Goal: Check status: Check status

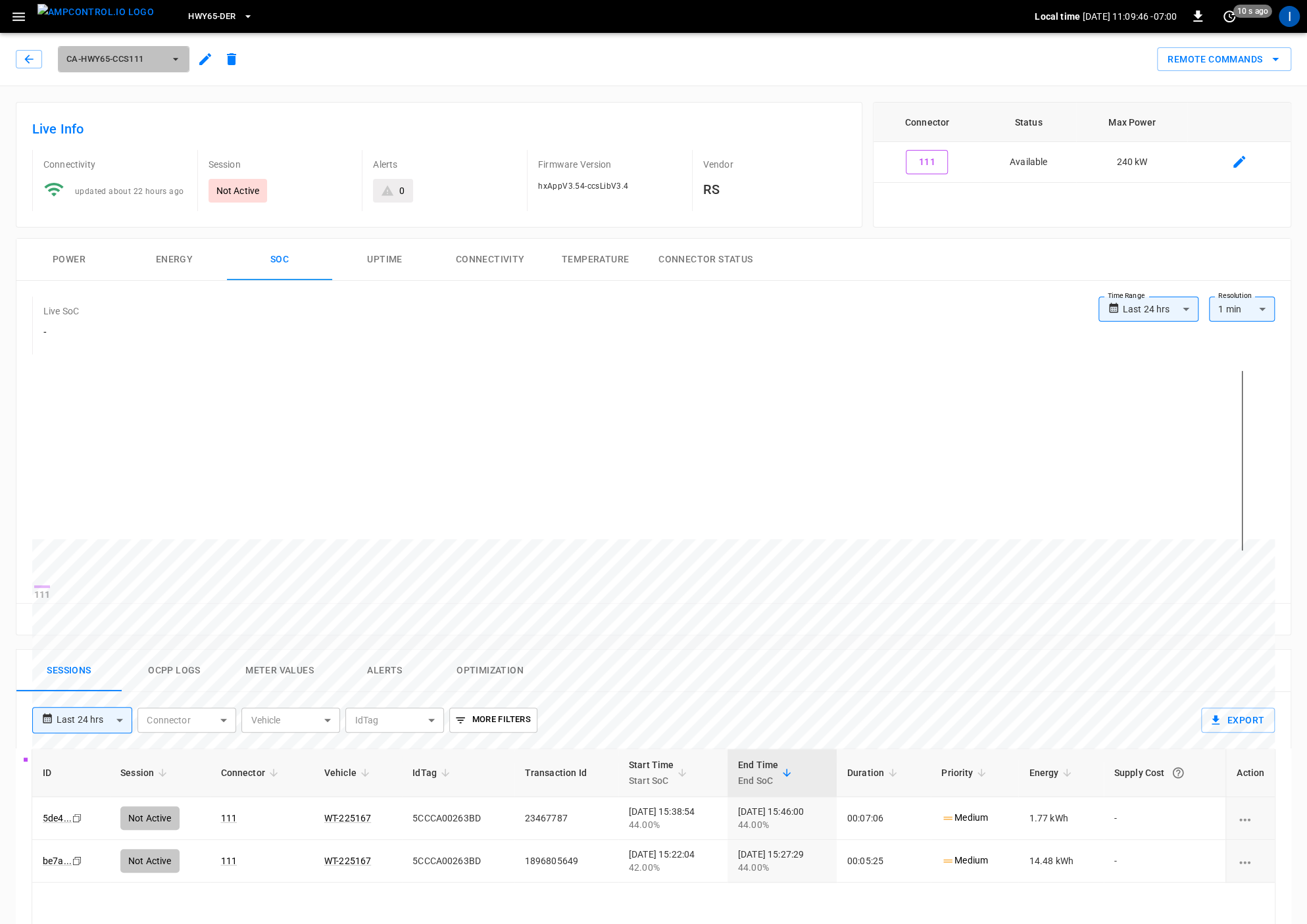
click at [113, 62] on span "ca-hwy65-ccs111" at bounding box center [115, 60] width 98 height 15
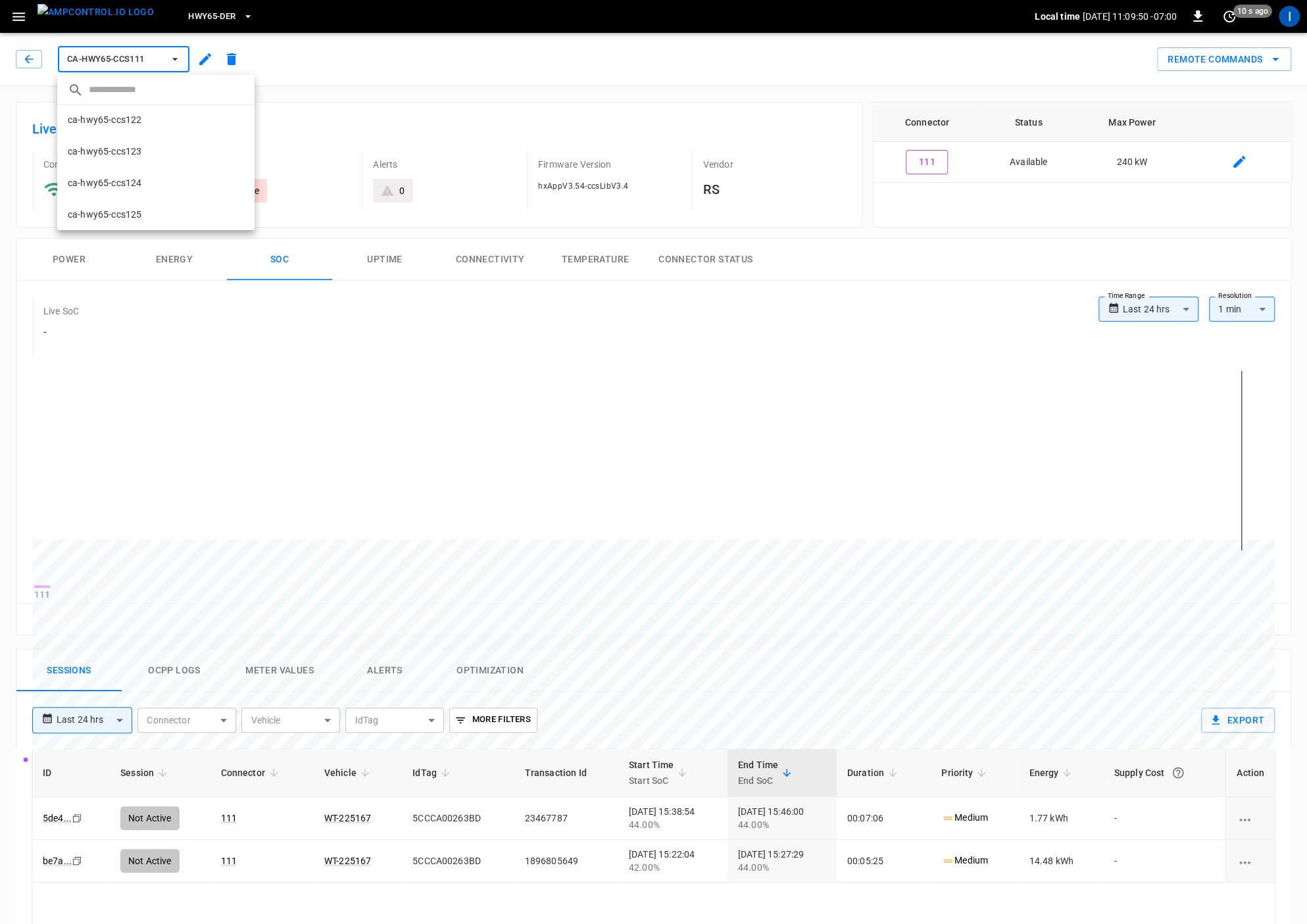
drag, startPoint x: 134, startPoint y: 183, endPoint x: 156, endPoint y: 185, distance: 22.1
click at [134, 182] on p "ca-hwy65-ccs124" at bounding box center [104, 183] width 74 height 13
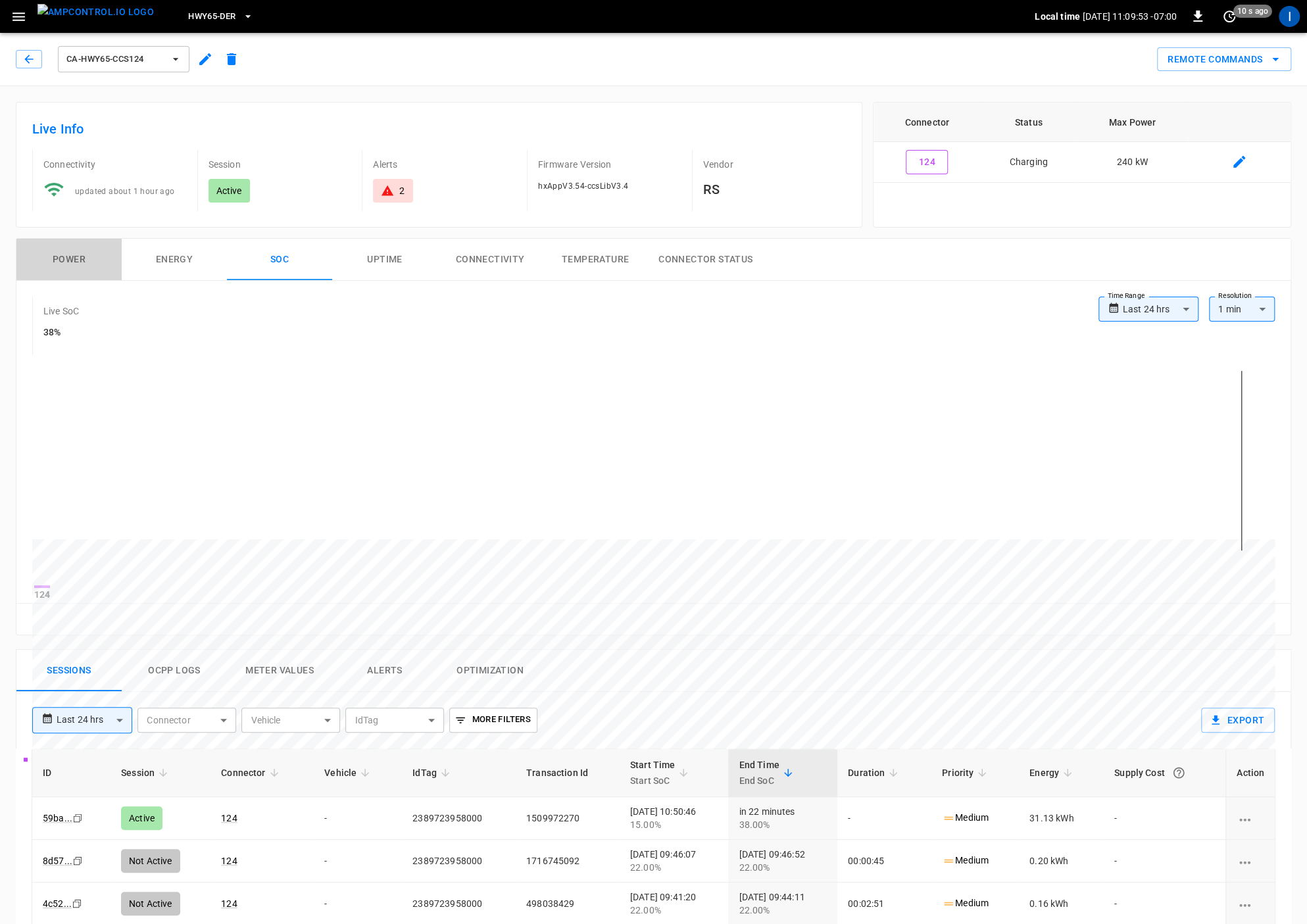
click at [74, 266] on button "Power" at bounding box center [69, 259] width 105 height 42
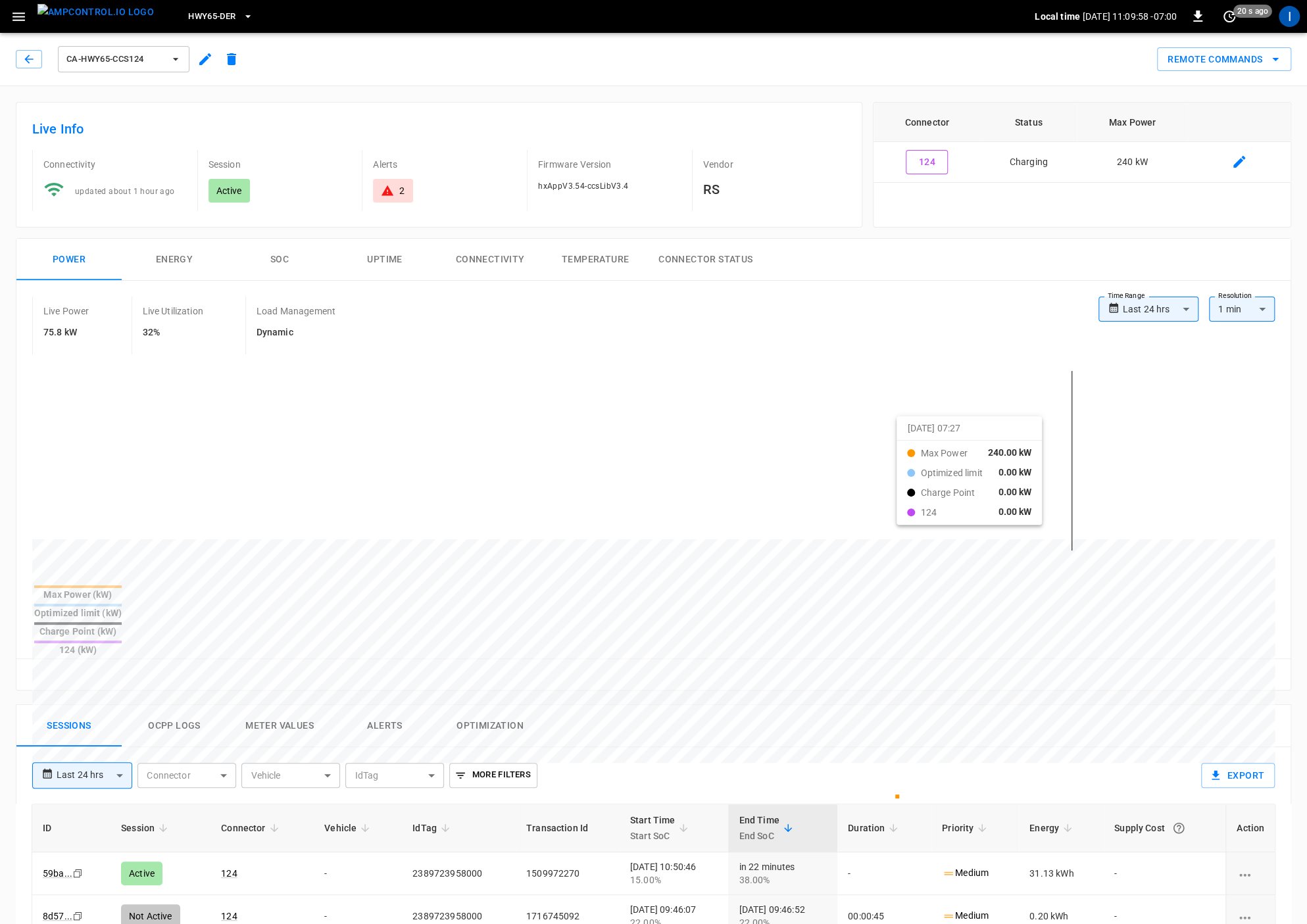
drag, startPoint x: 1093, startPoint y: 575, endPoint x: 912, endPoint y: 425, distance: 235.1
click at [913, 427] on div "Max Power (kW) Optimized limit (kW) Charge Point (kW) 124 (kW)" at bounding box center [653, 509] width 1242 height 299
drag, startPoint x: 968, startPoint y: 422, endPoint x: 1166, endPoint y: 448, distance: 199.7
drag, startPoint x: 991, startPoint y: 538, endPoint x: 1042, endPoint y: 544, distance: 51.4
click at [1042, 766] on div at bounding box center [628, 856] width 1193 height 180
